Goal: Navigation & Orientation: Find specific page/section

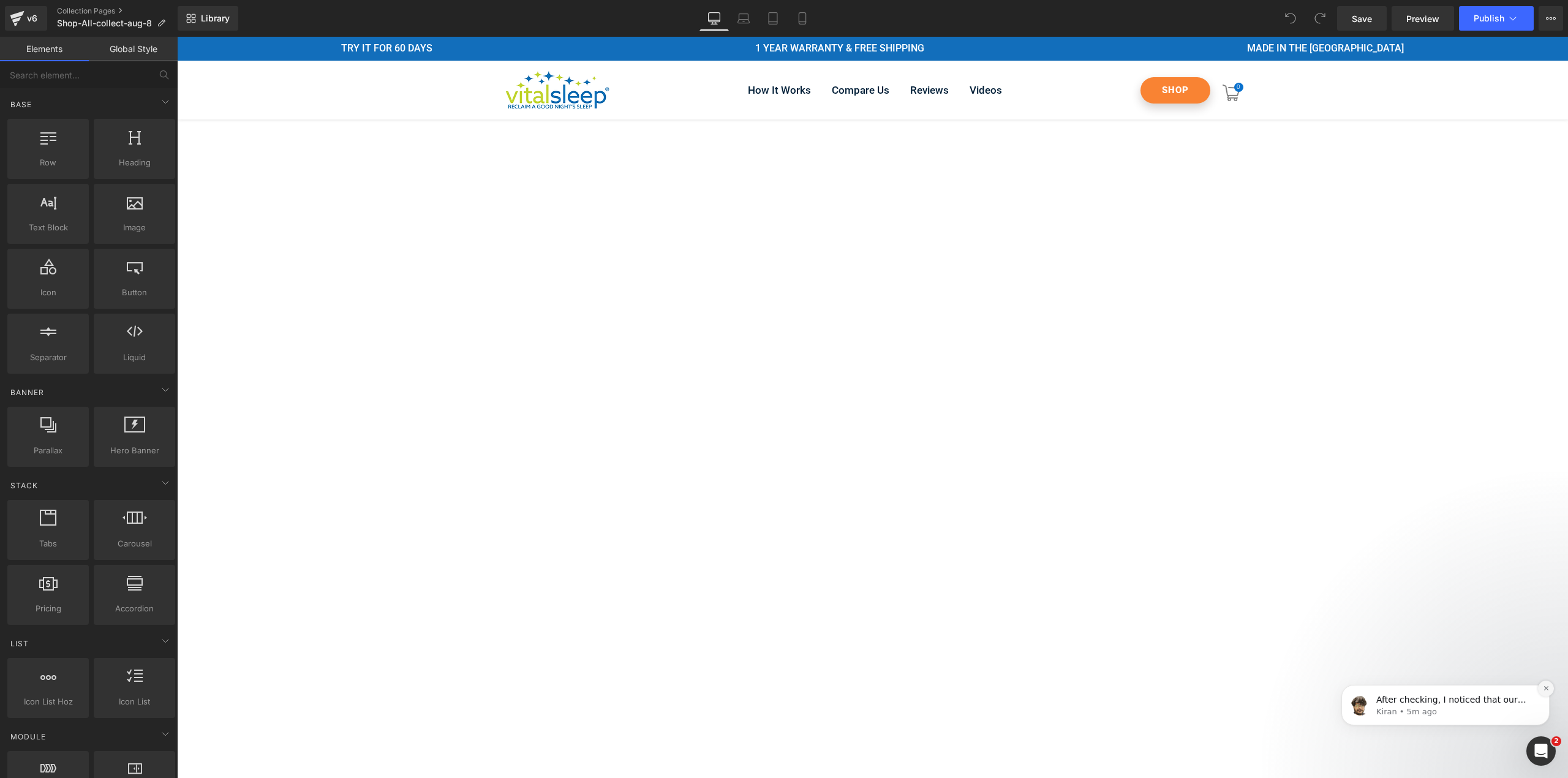
click at [1542, 684] on button "Dismiss notification" at bounding box center [1545, 688] width 16 height 16
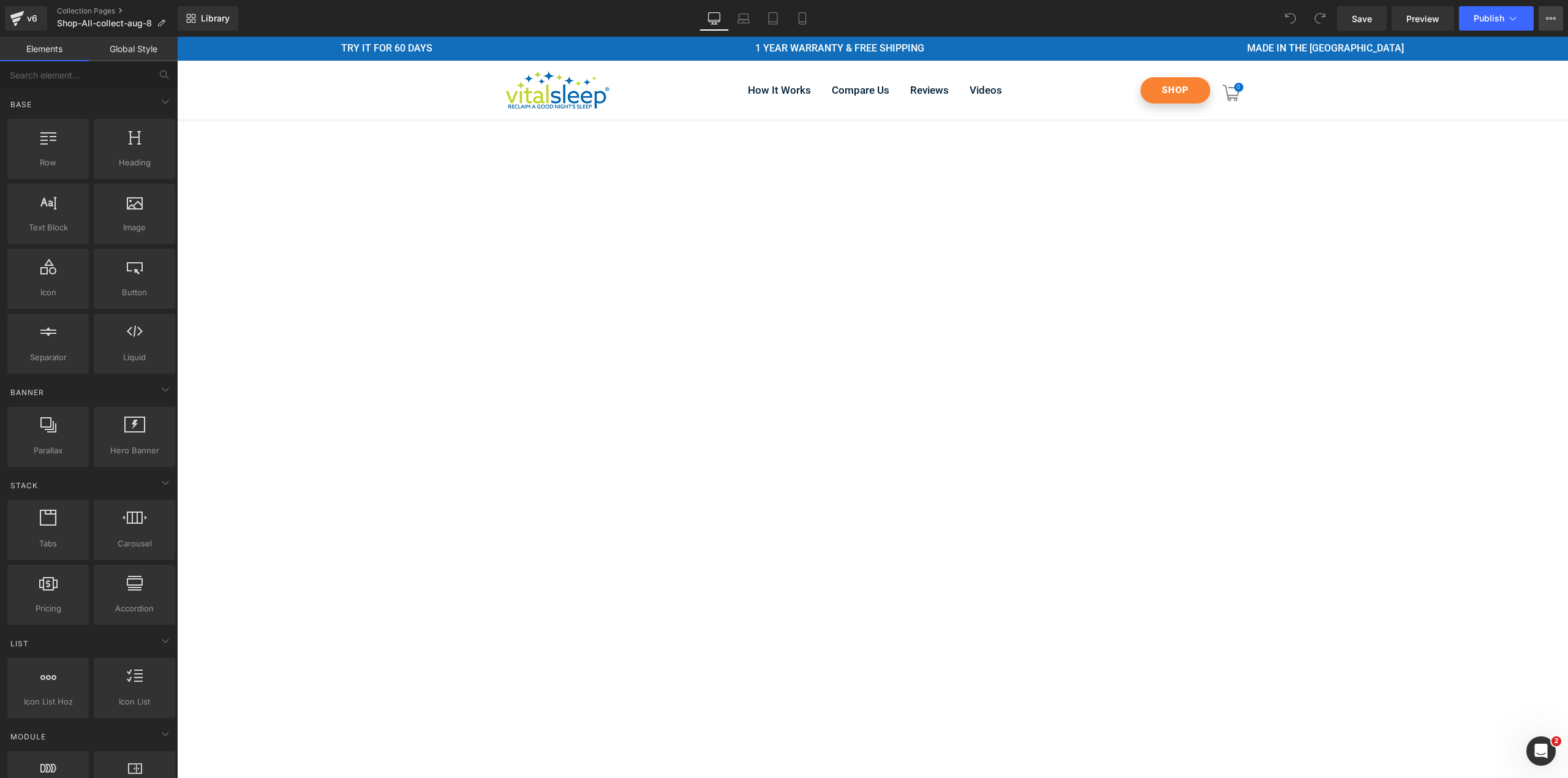
click at [1547, 17] on icon at bounding box center [1548, 18] width 3 height 3
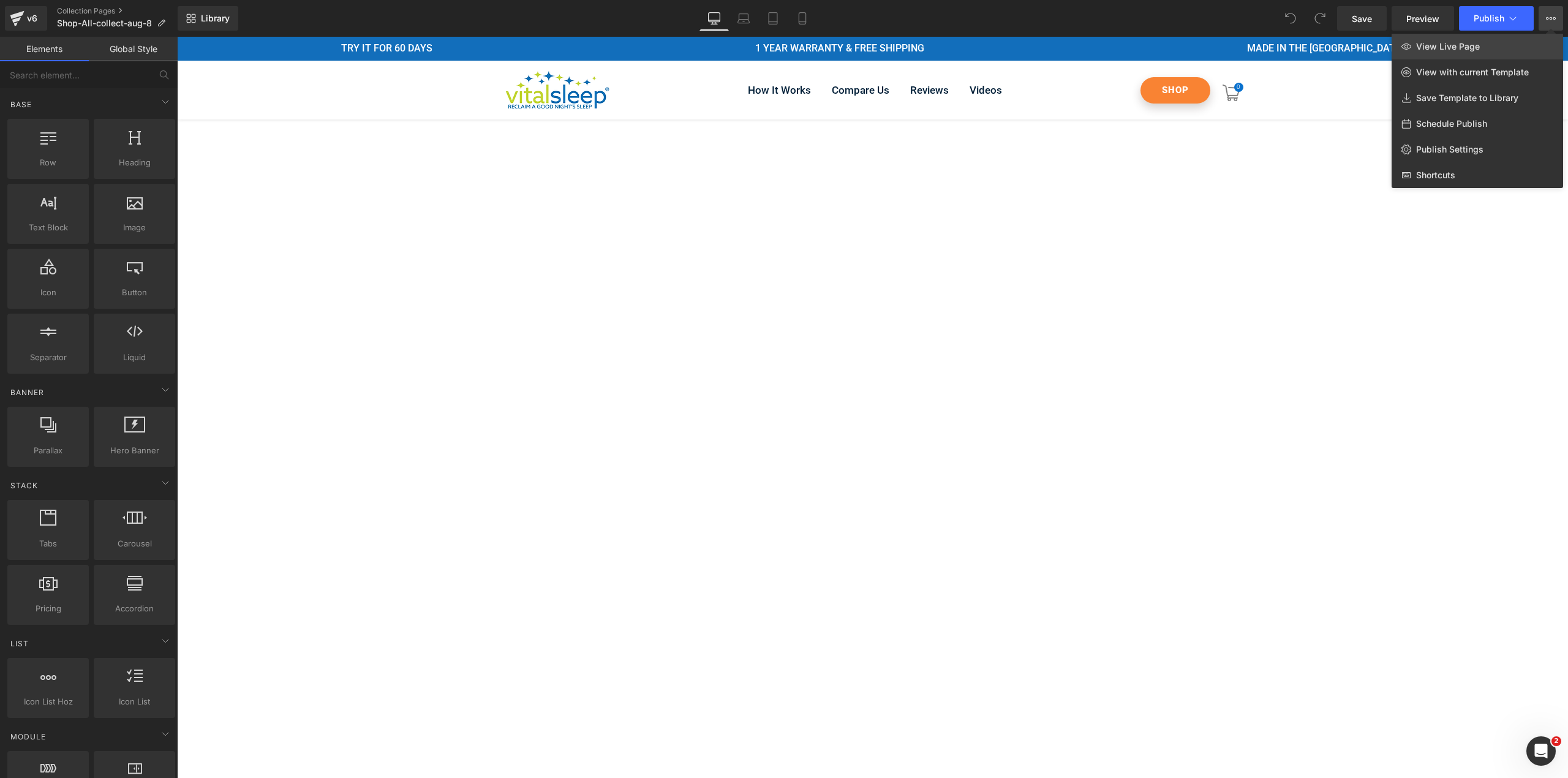
click at [1492, 48] on link "View Live Page" at bounding box center [1477, 46] width 171 height 26
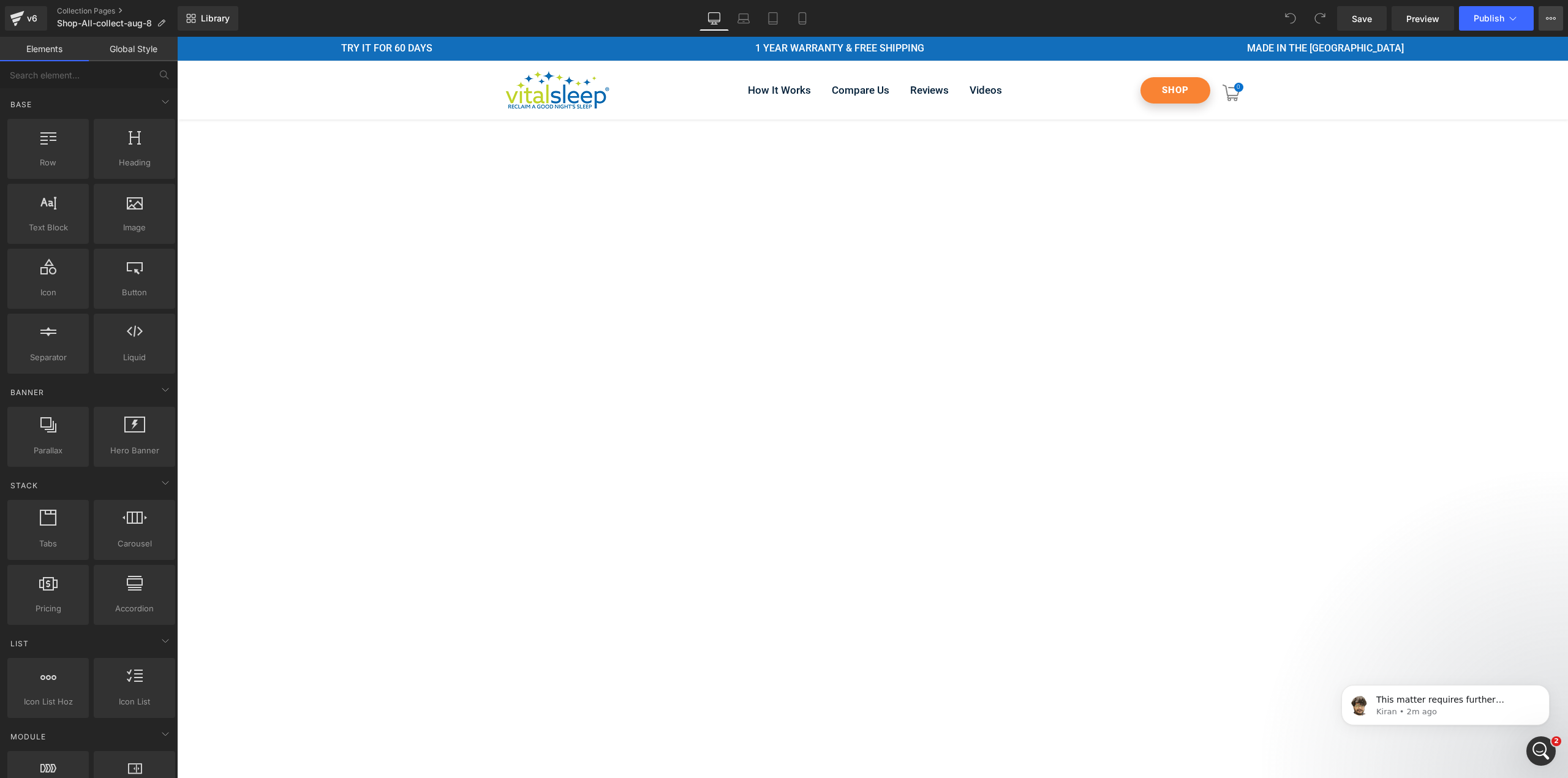
click at [1546, 20] on icon at bounding box center [1551, 18] width 10 height 10
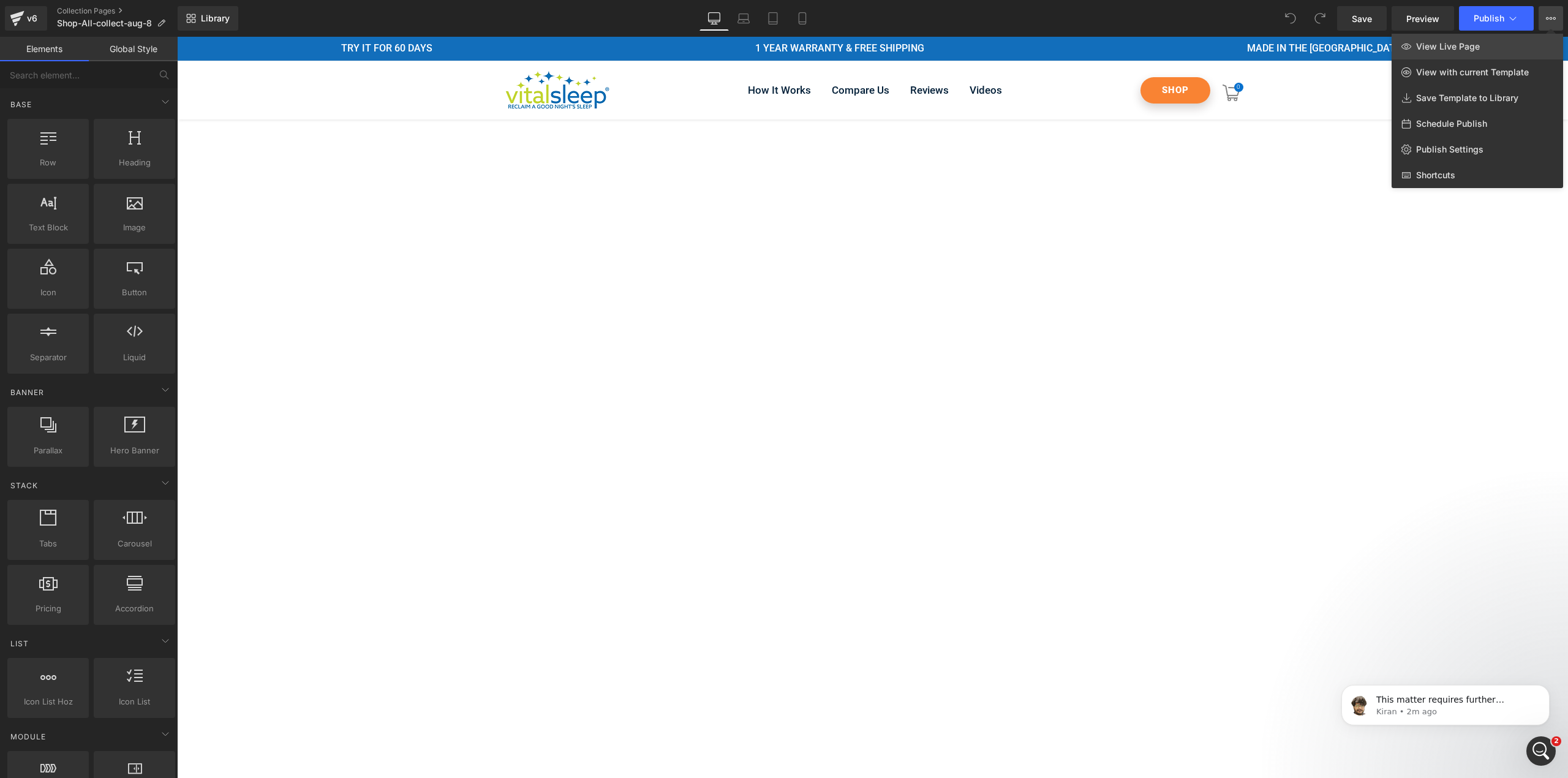
click at [1530, 48] on link "View Live Page" at bounding box center [1477, 46] width 171 height 26
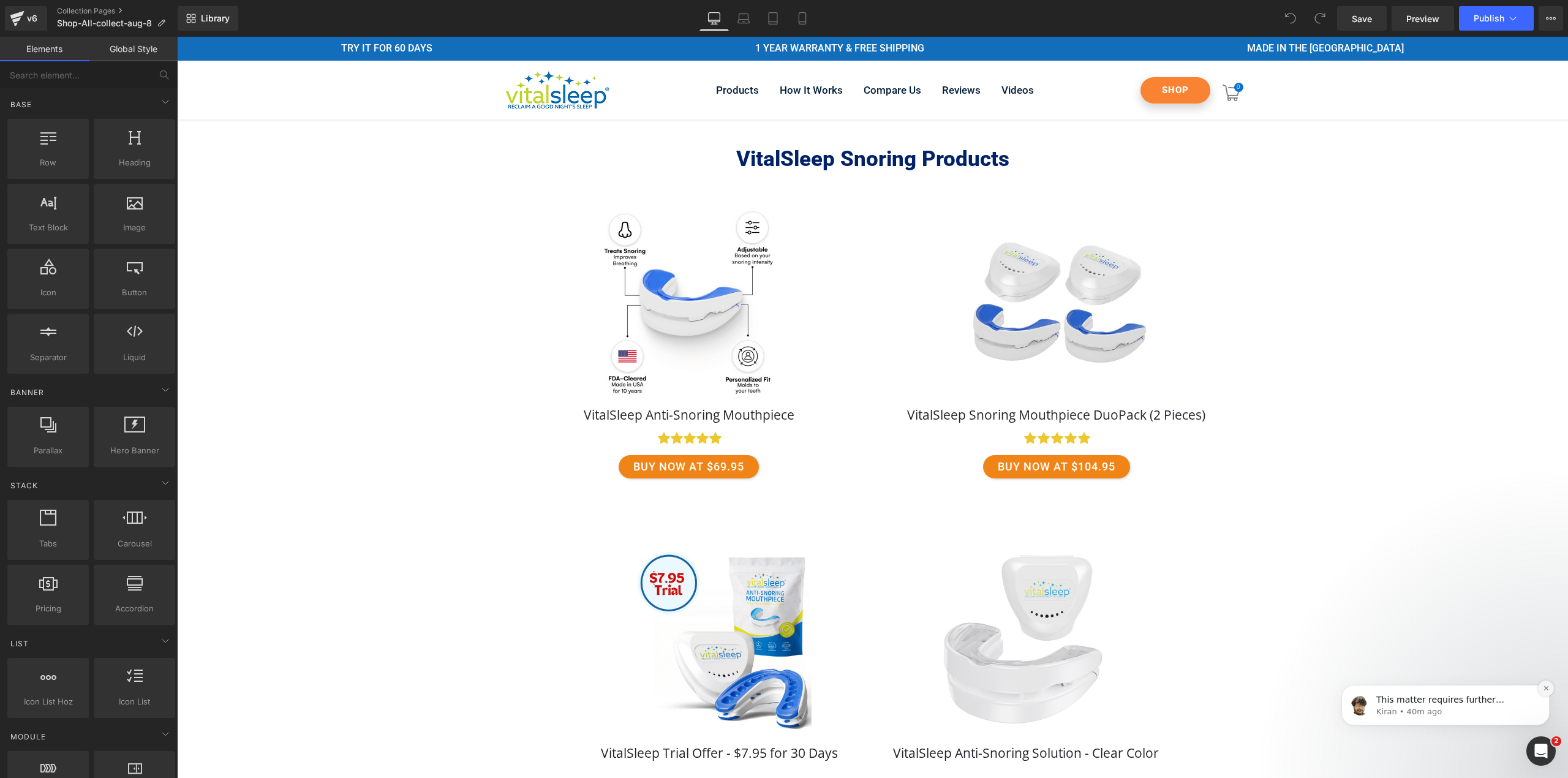
click at [1543, 688] on icon "Dismiss notification" at bounding box center [1546, 689] width 7 height 7
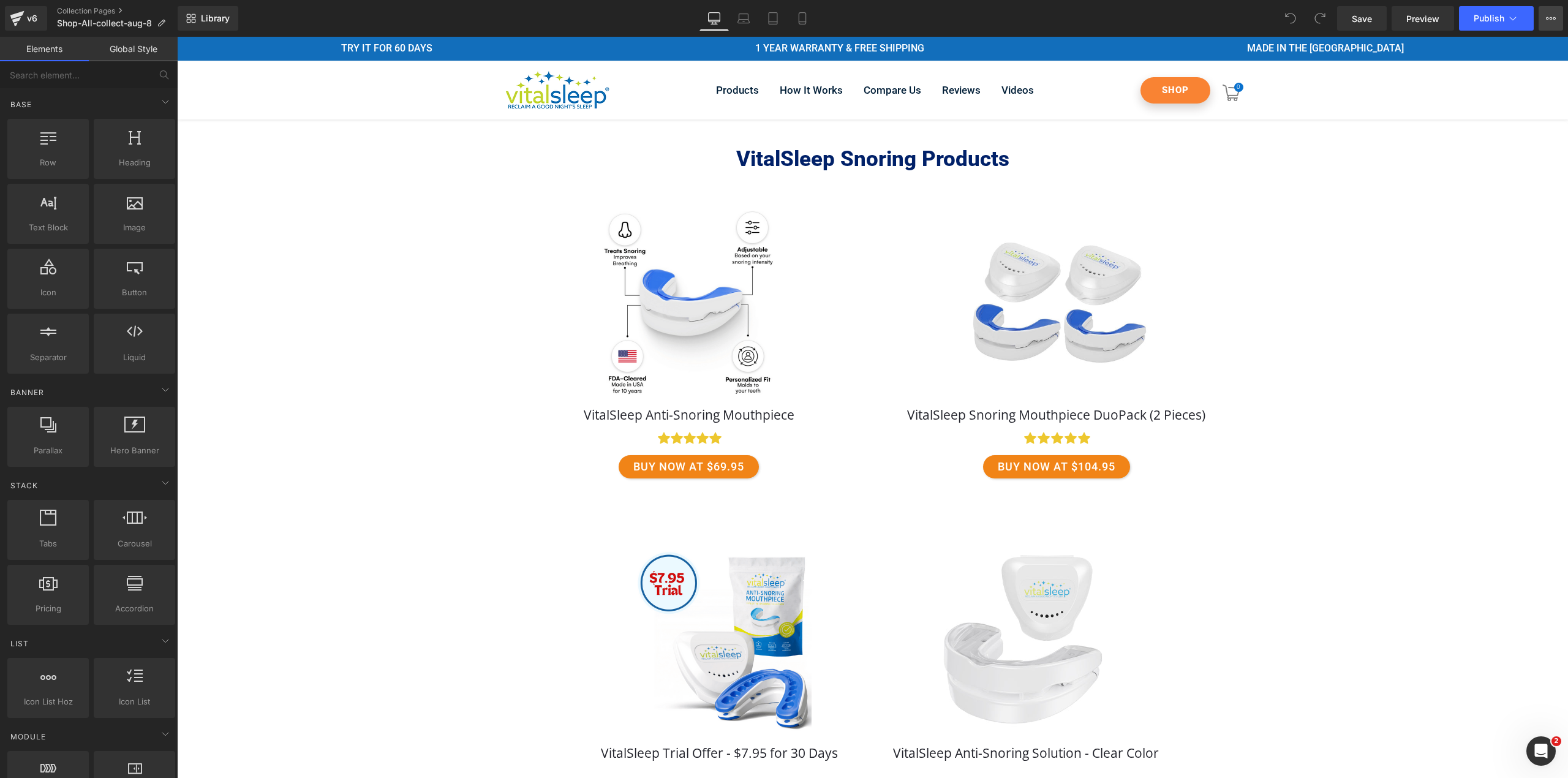
click at [1554, 25] on button "View Live Page View with current Template Save Template to Library Schedule Pub…" at bounding box center [1551, 18] width 25 height 25
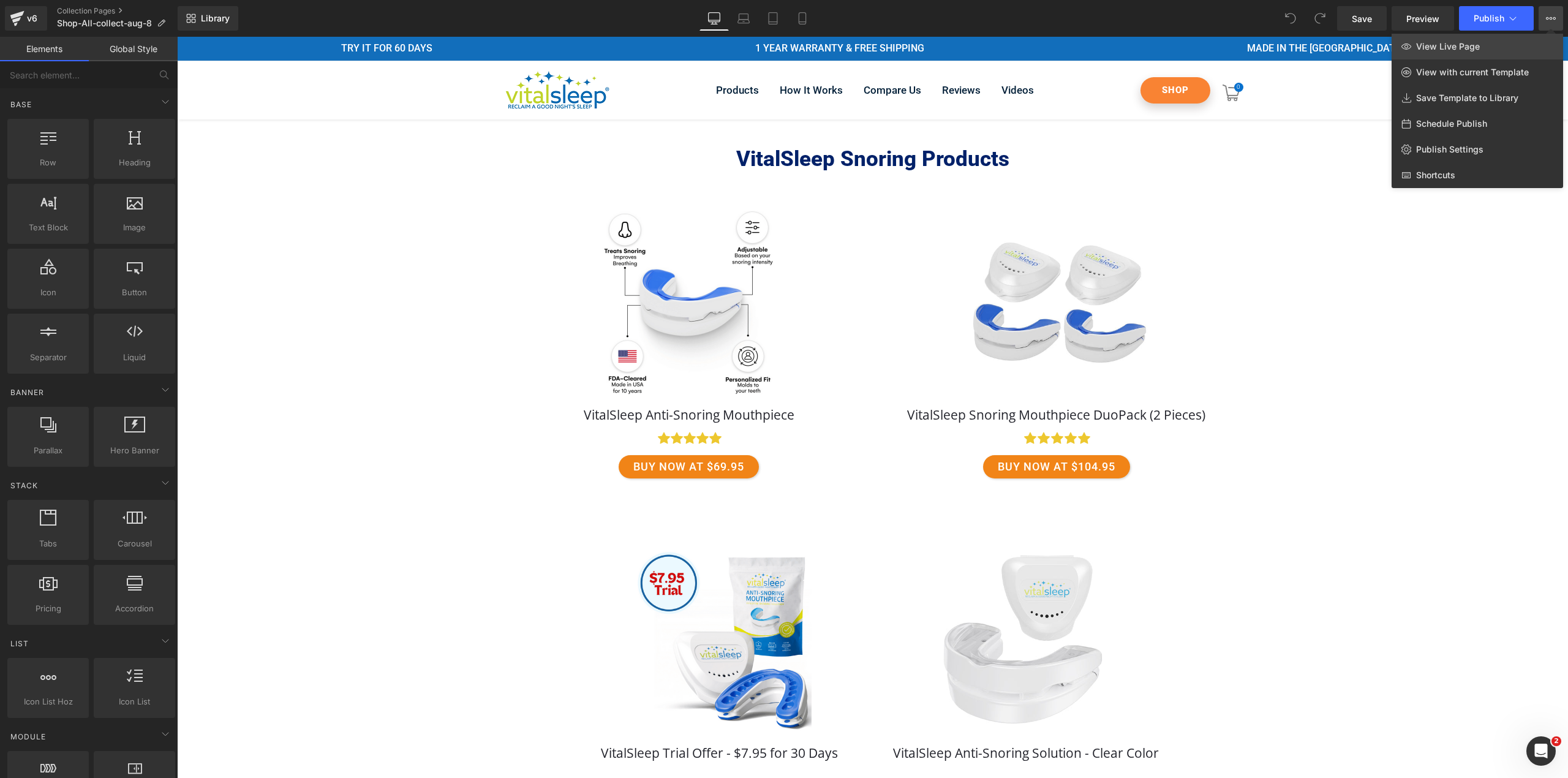
click at [1512, 53] on link "View Live Page" at bounding box center [1477, 46] width 171 height 26
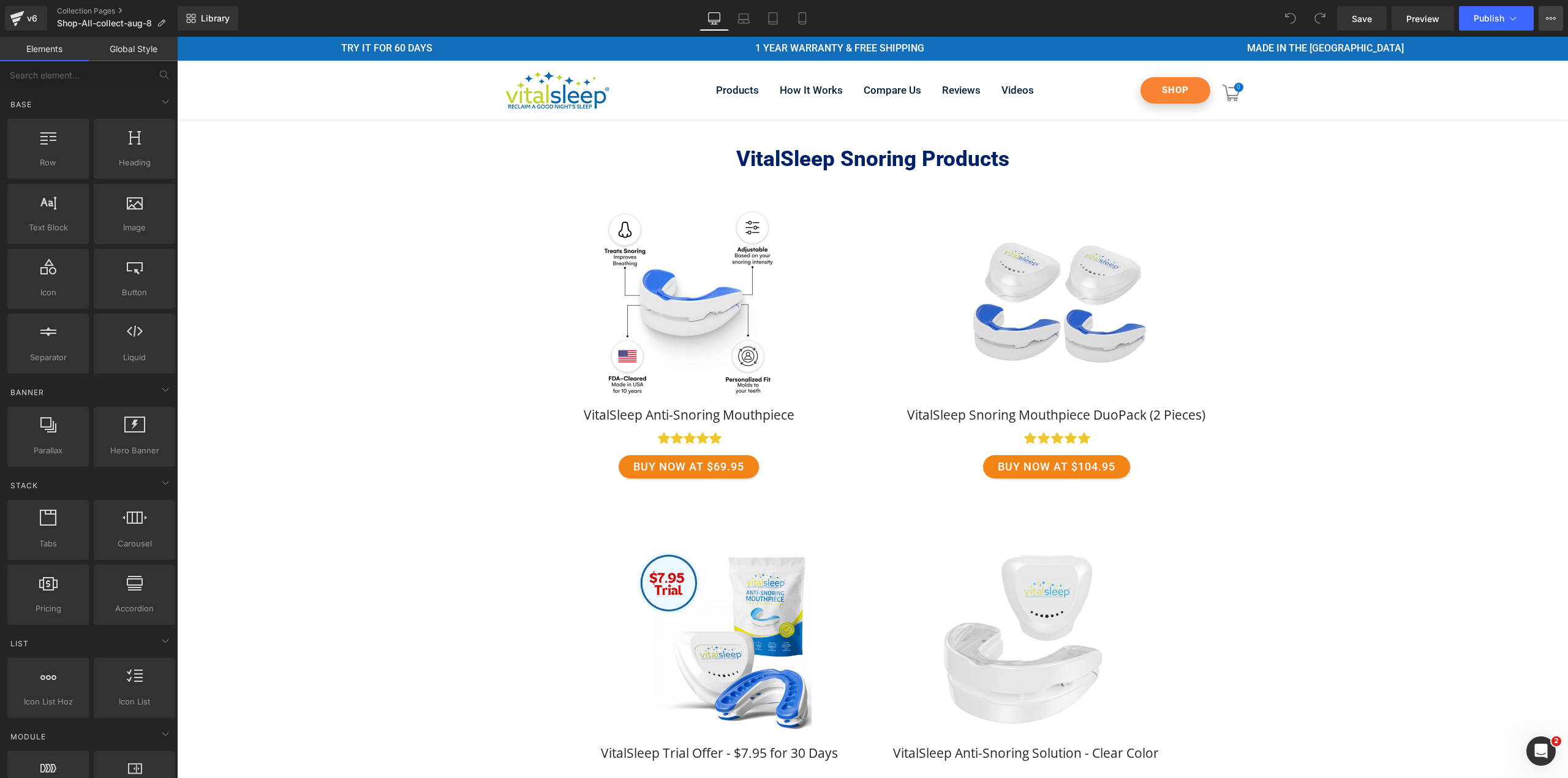
click at [1557, 15] on button "View Live Page View with current Template Save Template to Library Schedule Pub…" at bounding box center [1551, 18] width 25 height 25
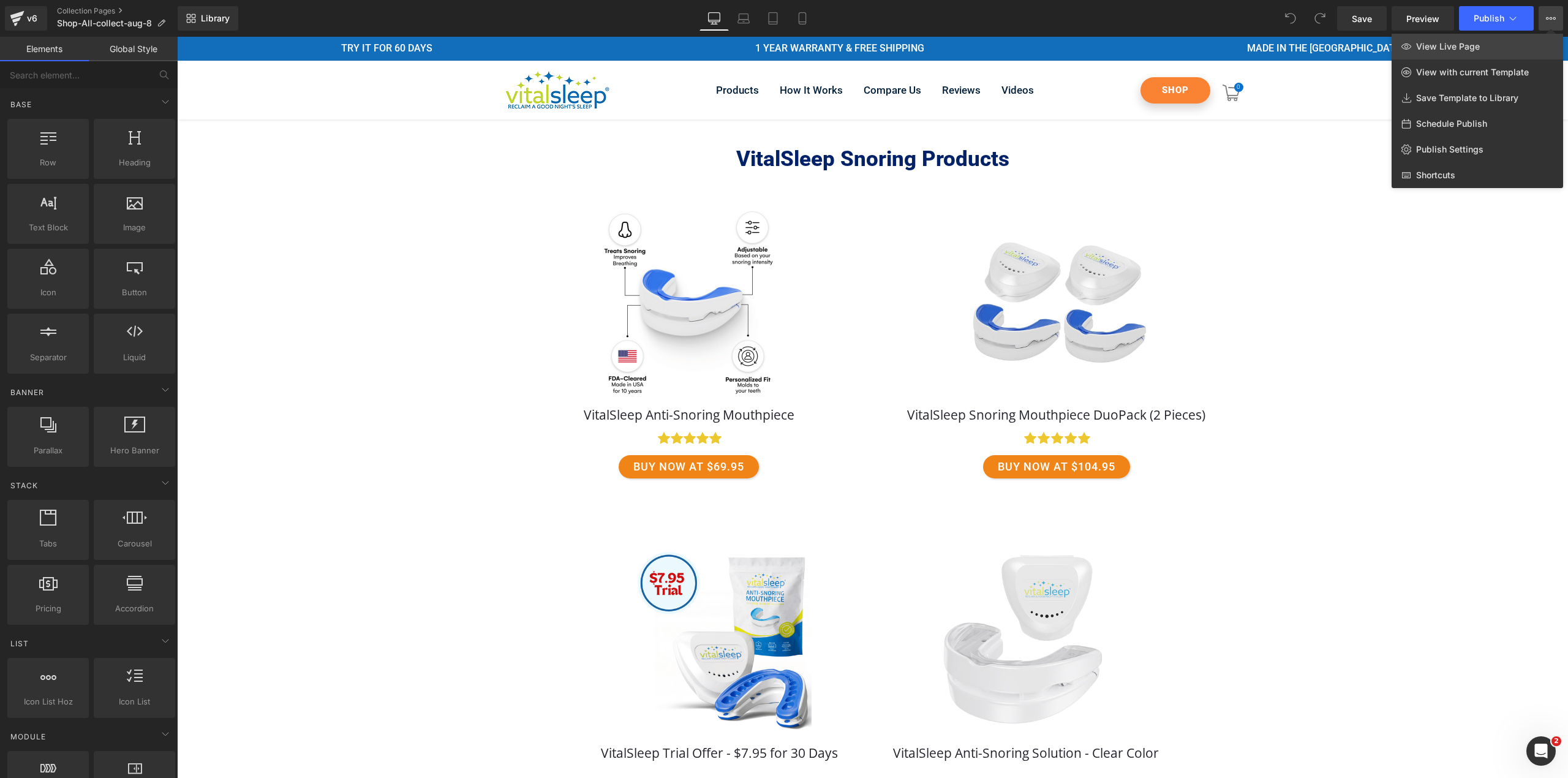
click at [1509, 53] on link "View Live Page" at bounding box center [1477, 46] width 171 height 26
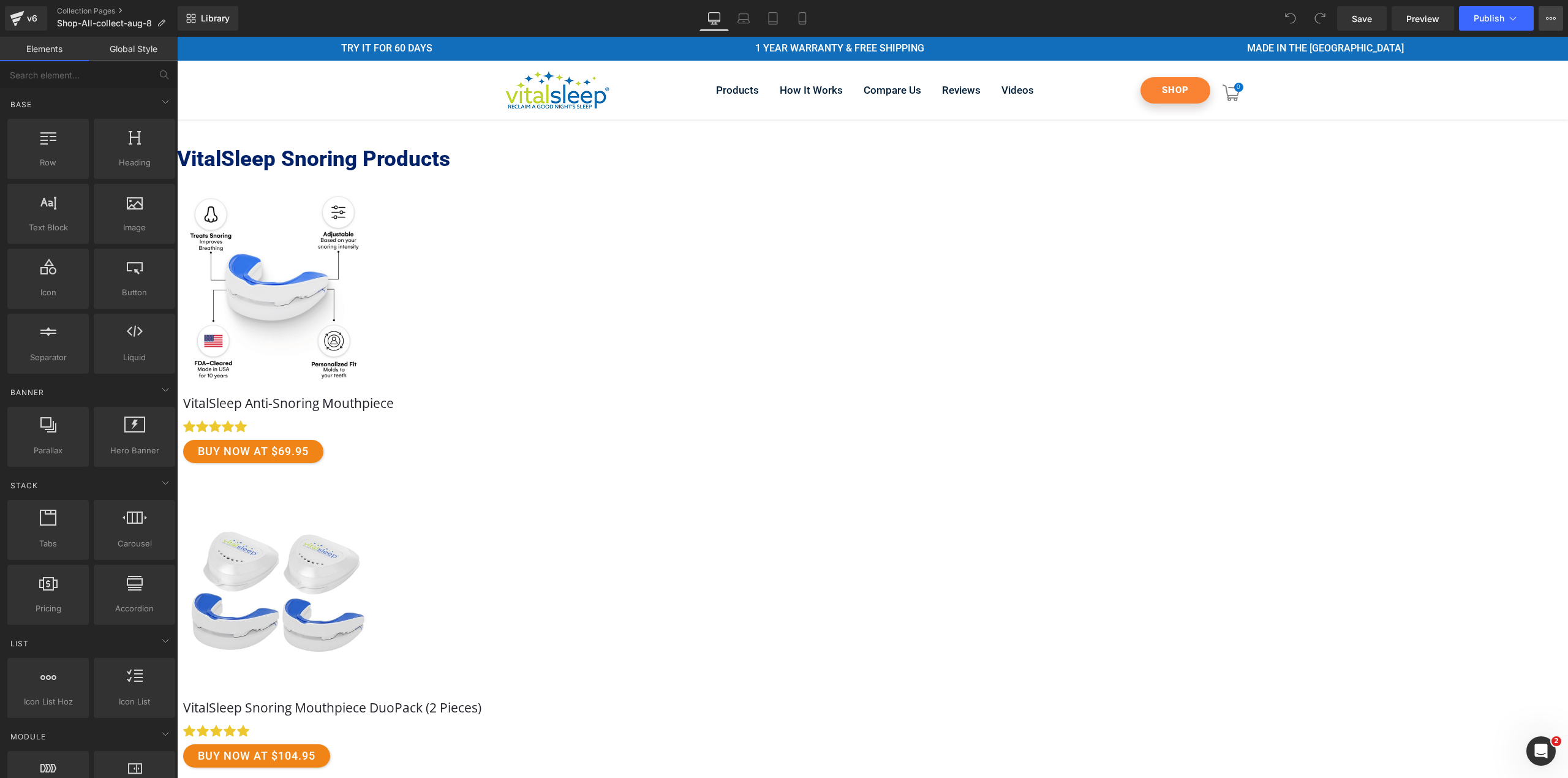
click at [1549, 22] on icon at bounding box center [1551, 18] width 10 height 10
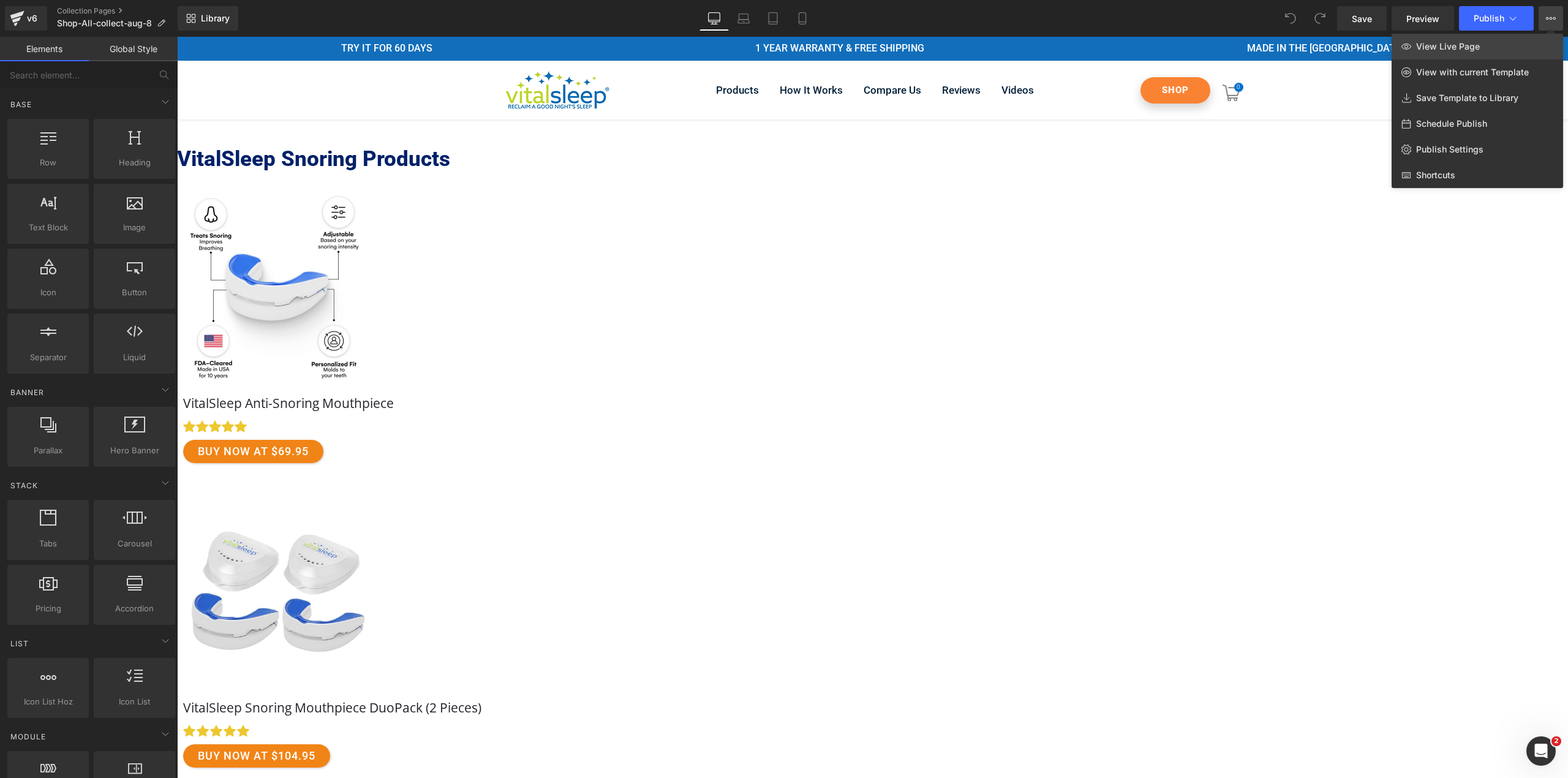
click at [1524, 51] on link "View Live Page" at bounding box center [1477, 46] width 171 height 26
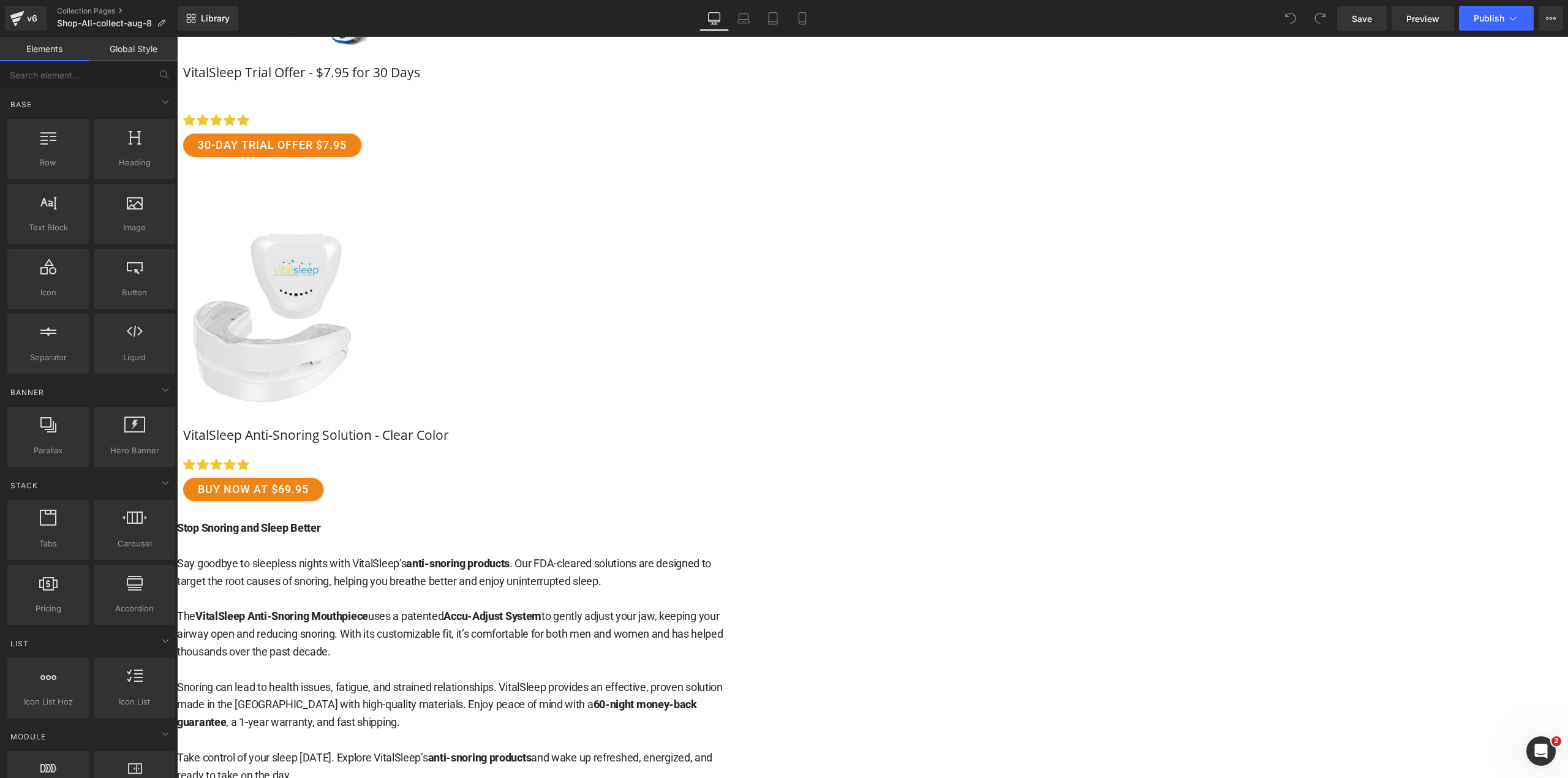
scroll to position [980, 0]
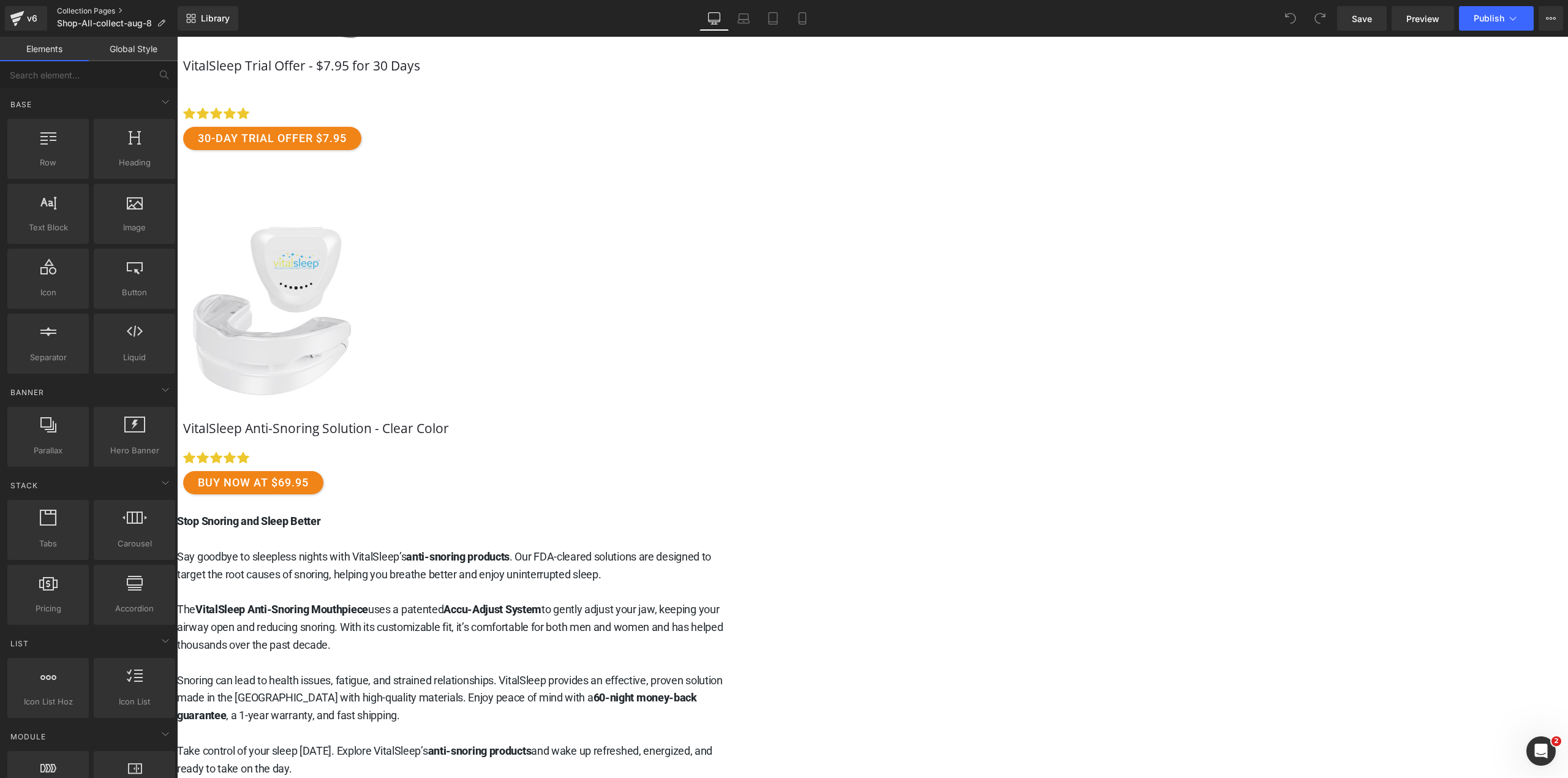
click at [79, 11] on link "Collection Pages" at bounding box center [117, 11] width 121 height 10
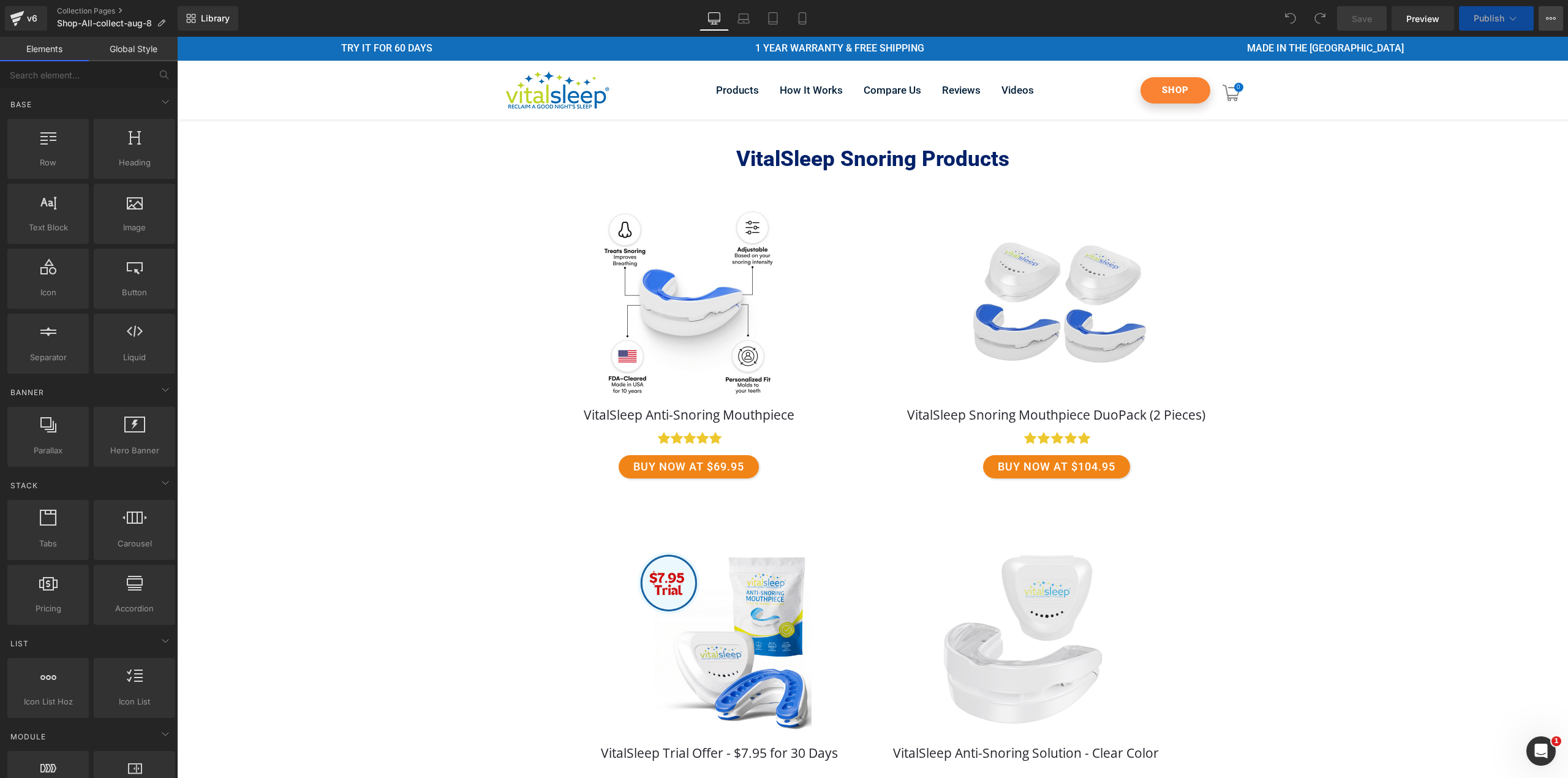
click at [1552, 14] on icon at bounding box center [1551, 18] width 10 height 10
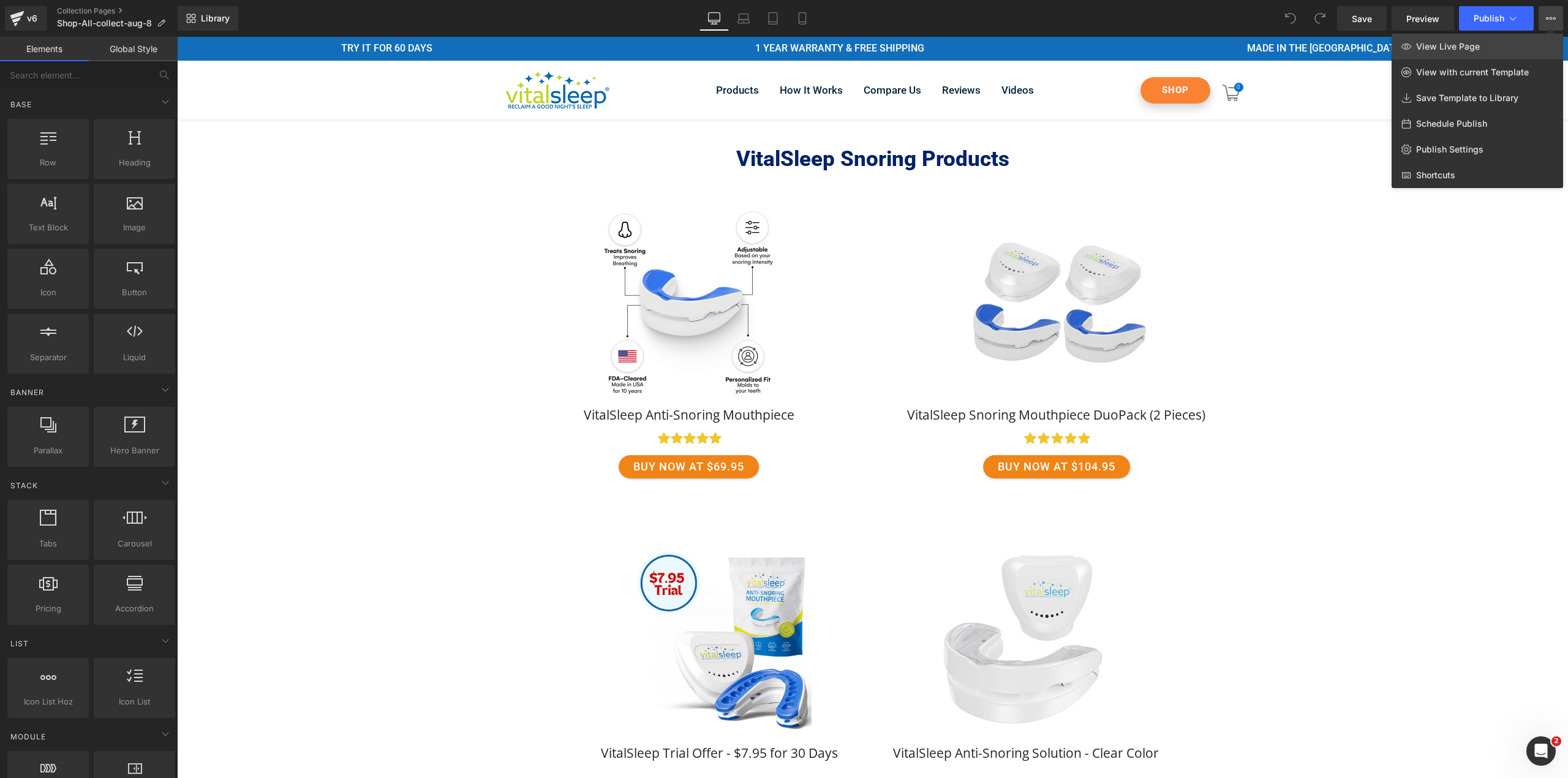
click at [1537, 37] on link "View Live Page" at bounding box center [1477, 46] width 171 height 26
